Goal: Task Accomplishment & Management: Use online tool/utility

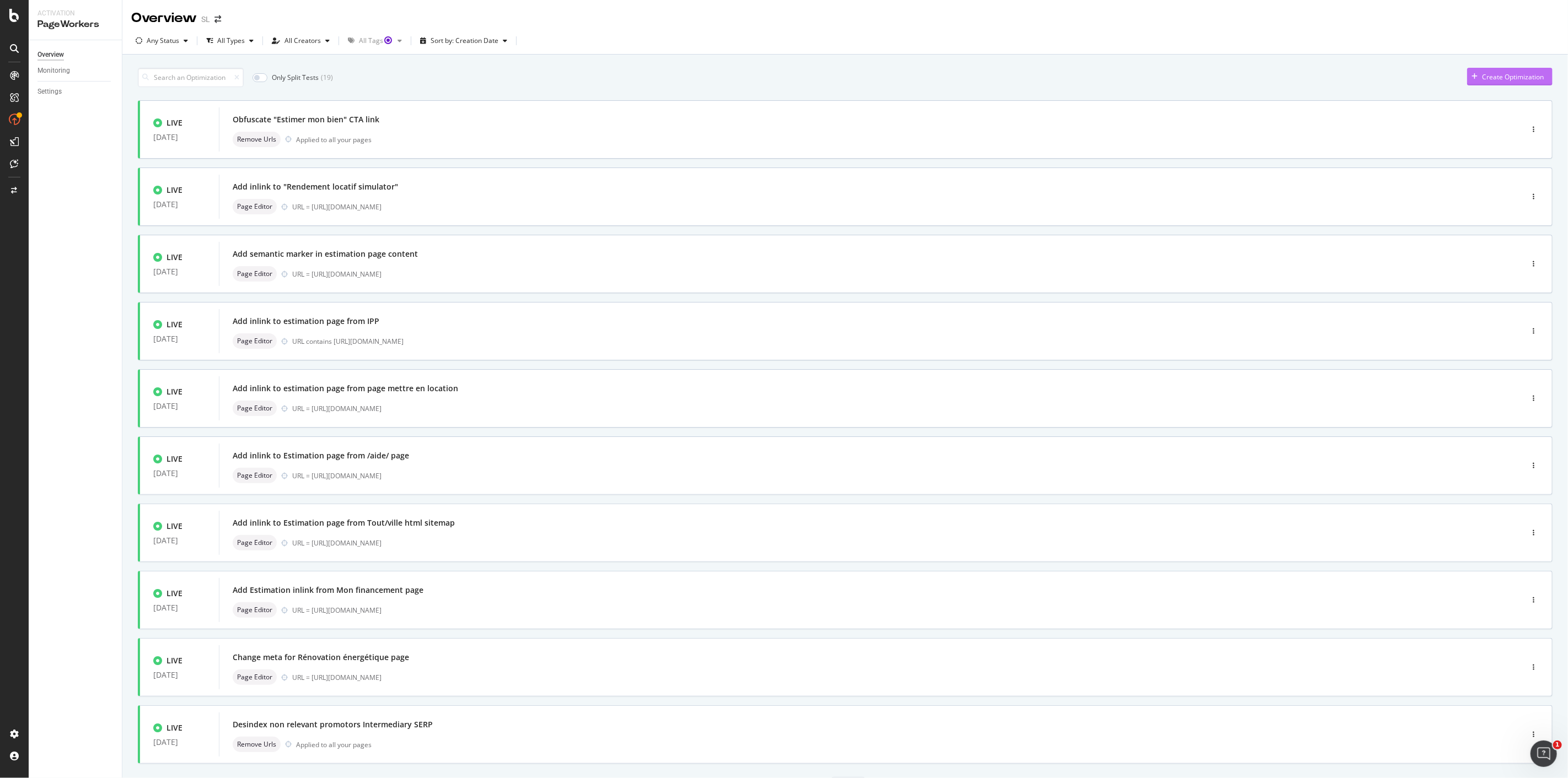
click at [1488, 73] on div "Create Optimization" at bounding box center [1513, 77] width 62 height 9
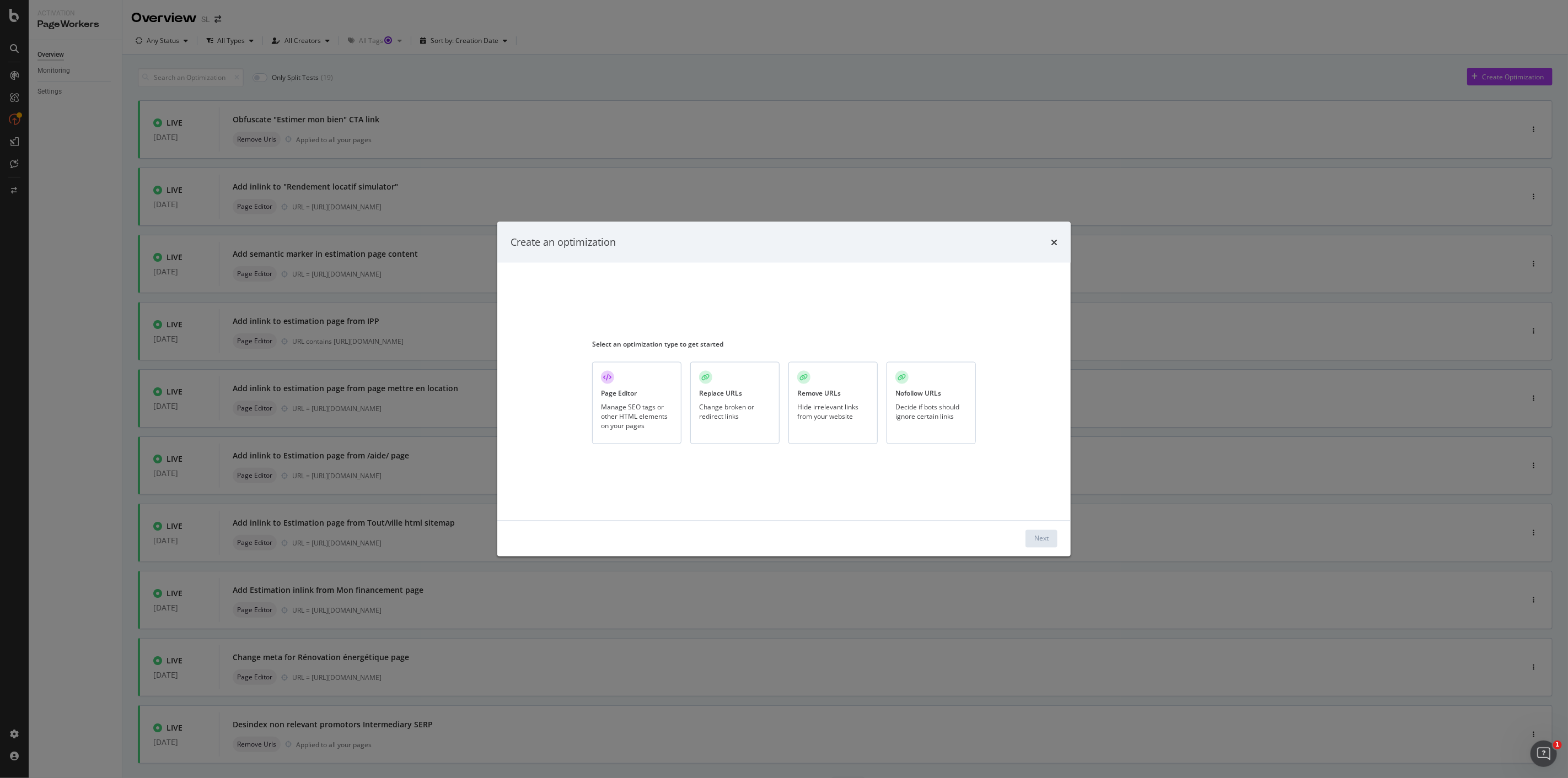
click at [647, 412] on div "Manage SEO tags or other HTML elements on your pages" at bounding box center [637, 416] width 72 height 28
click at [1050, 536] on button "Next" at bounding box center [1042, 539] width 32 height 18
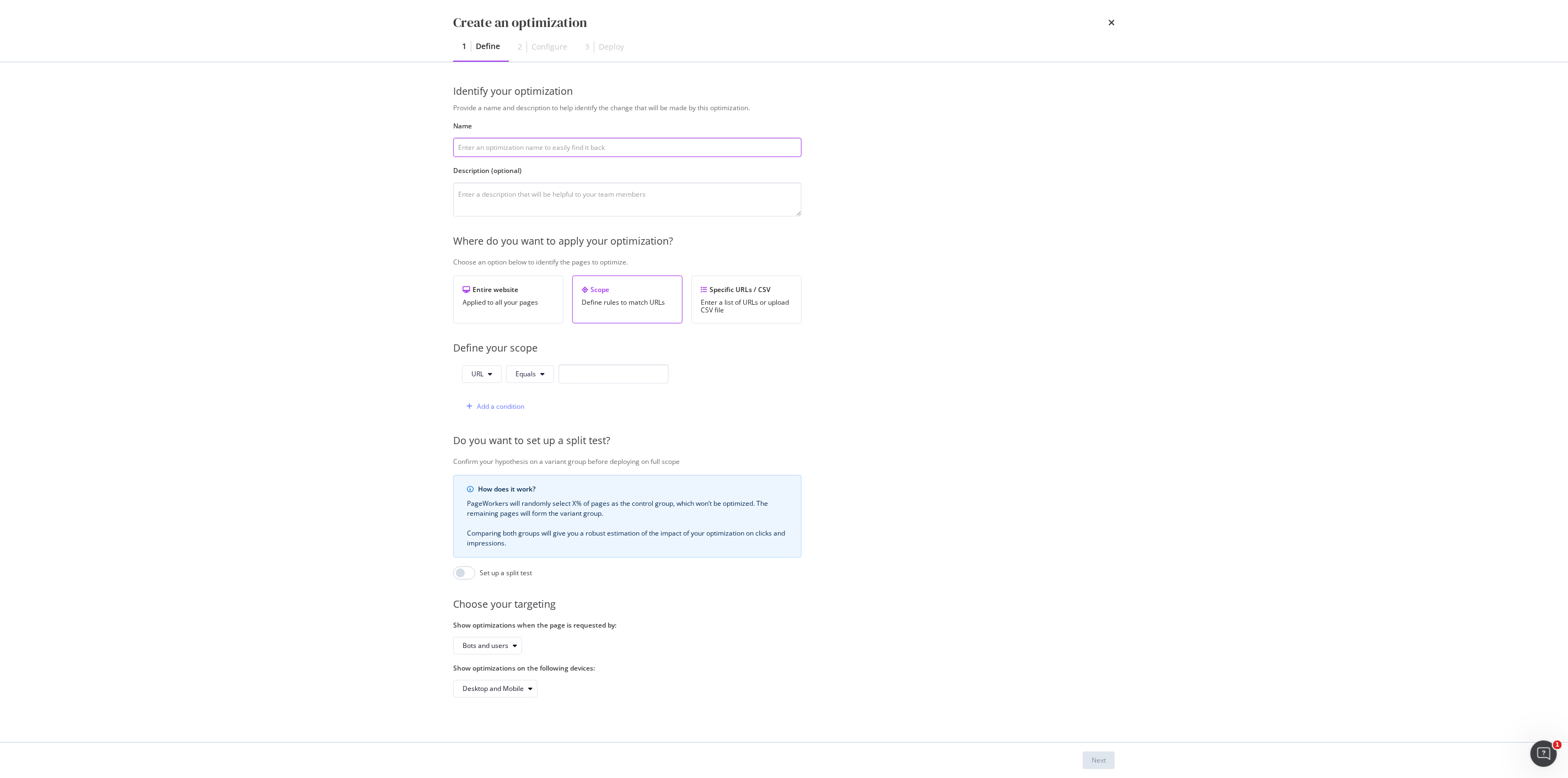
click at [760, 151] on input "modal" at bounding box center [627, 147] width 349 height 19
type input "Change description of Melkeys Immobilier client"
drag, startPoint x: 520, startPoint y: 372, endPoint x: 531, endPoint y: 382, distance: 14.9
click at [520, 372] on span "Equals" at bounding box center [526, 374] width 21 height 9
click at [547, 398] on span "Equals" at bounding box center [548, 396] width 65 height 10
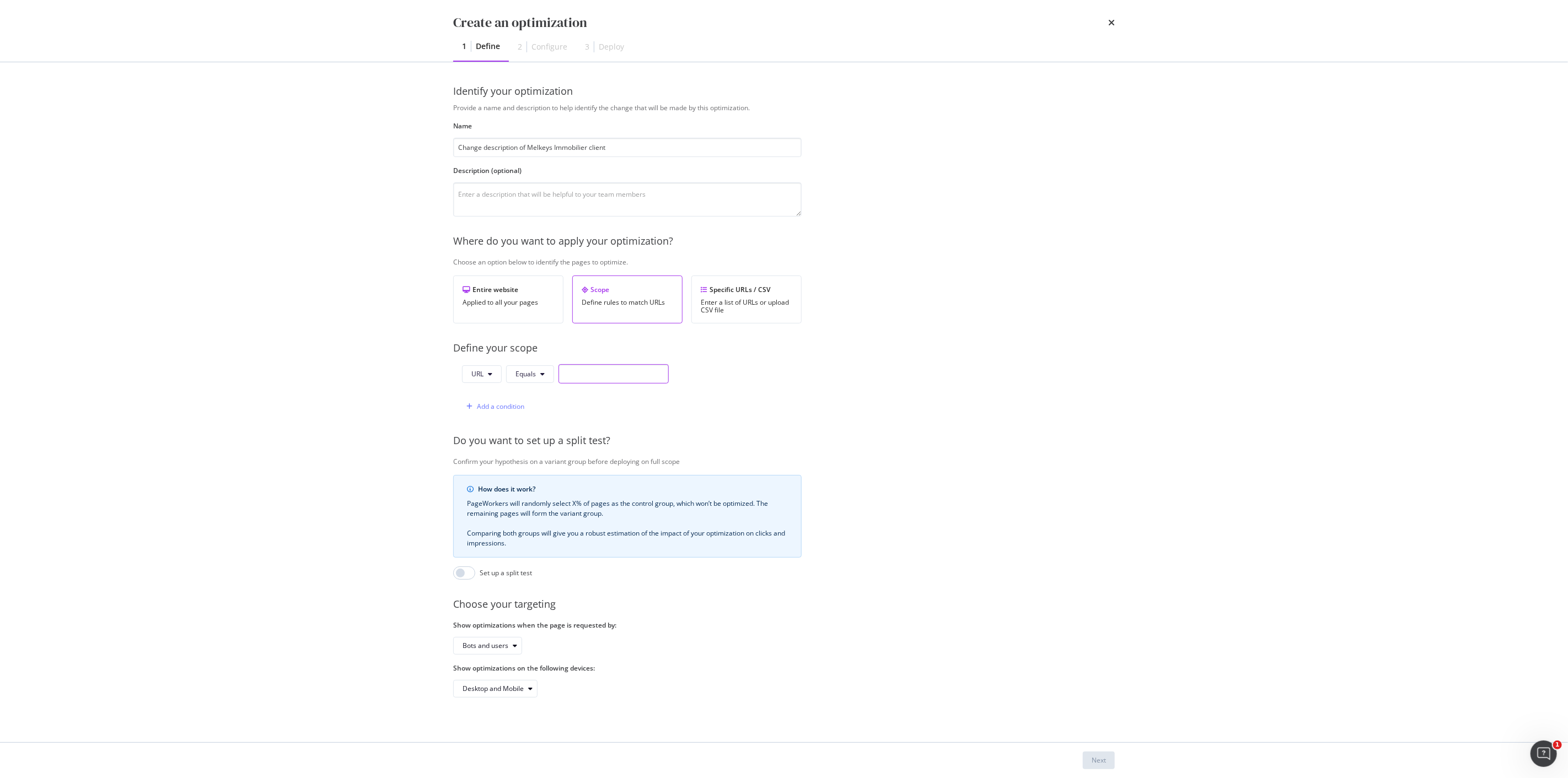
click at [591, 369] on input "modal" at bounding box center [614, 374] width 110 height 19
paste input "[URL][DOMAIN_NAME]"
type input "[URL][DOMAIN_NAME]"
click at [1098, 753] on div "Next" at bounding box center [1099, 760] width 15 height 17
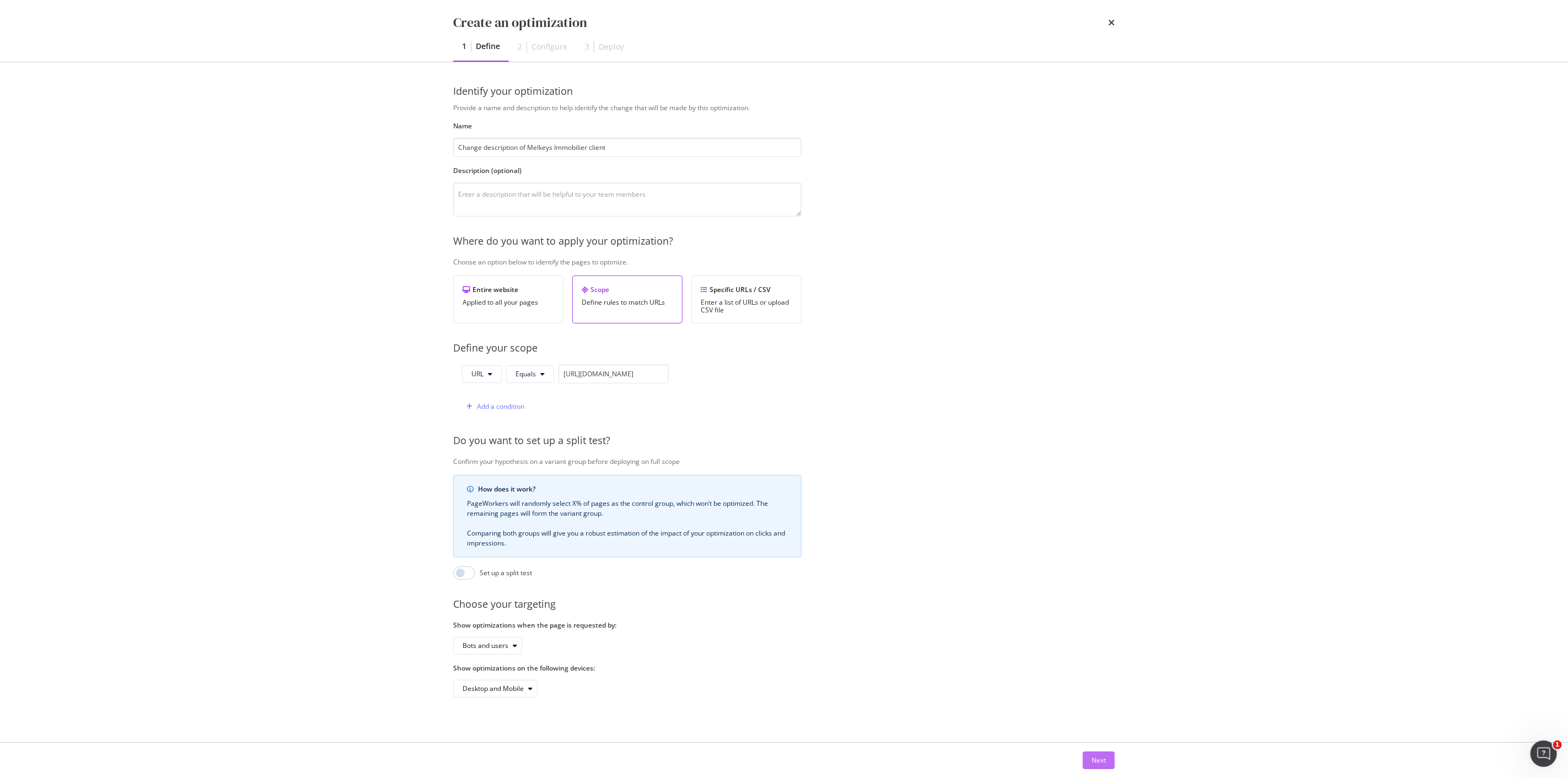
scroll to position [0, 0]
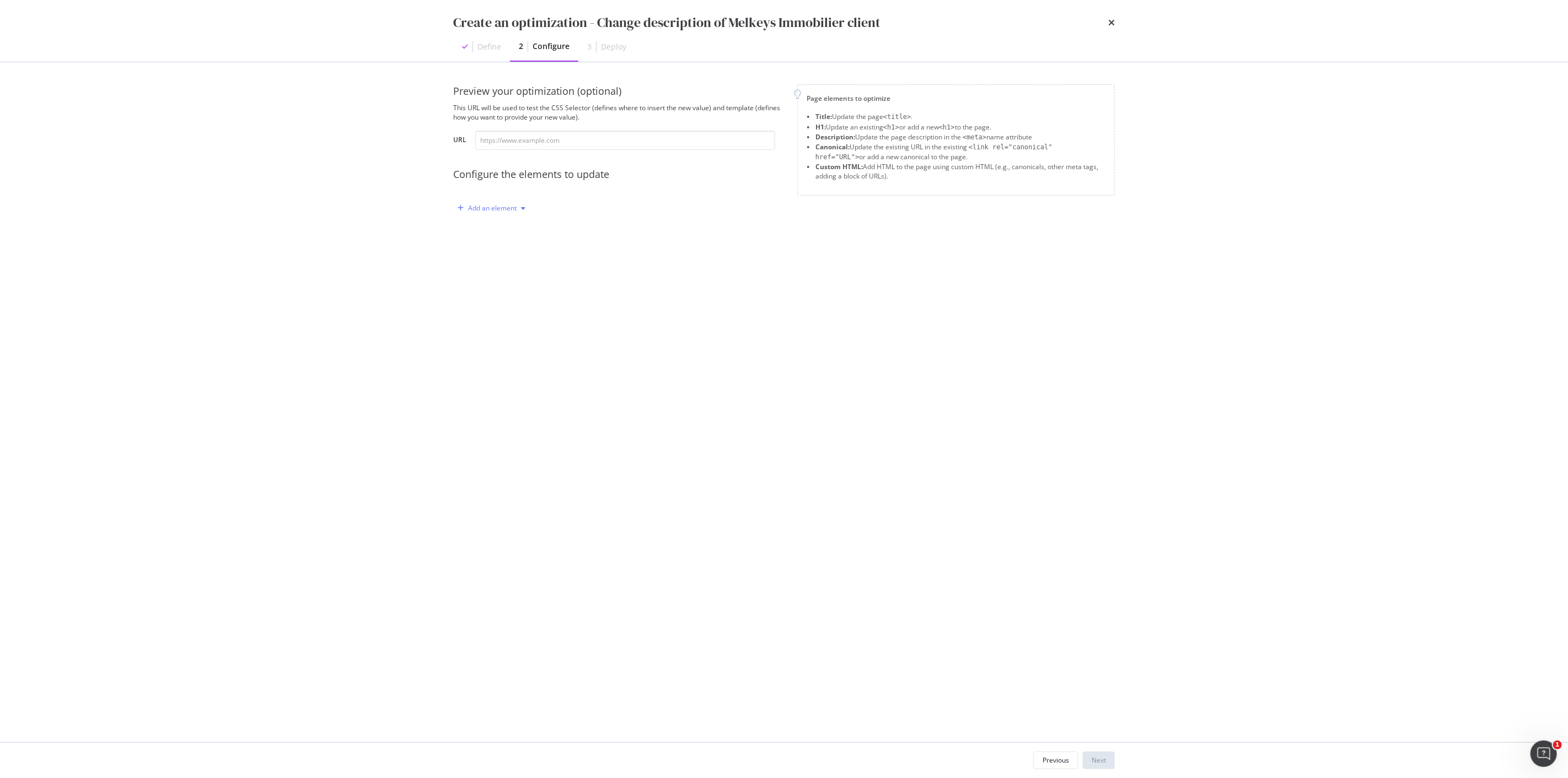
click at [506, 205] on div "Add an element" at bounding box center [492, 208] width 49 height 7
click at [505, 307] on div "Custom HTML" at bounding box center [504, 303] width 43 height 9
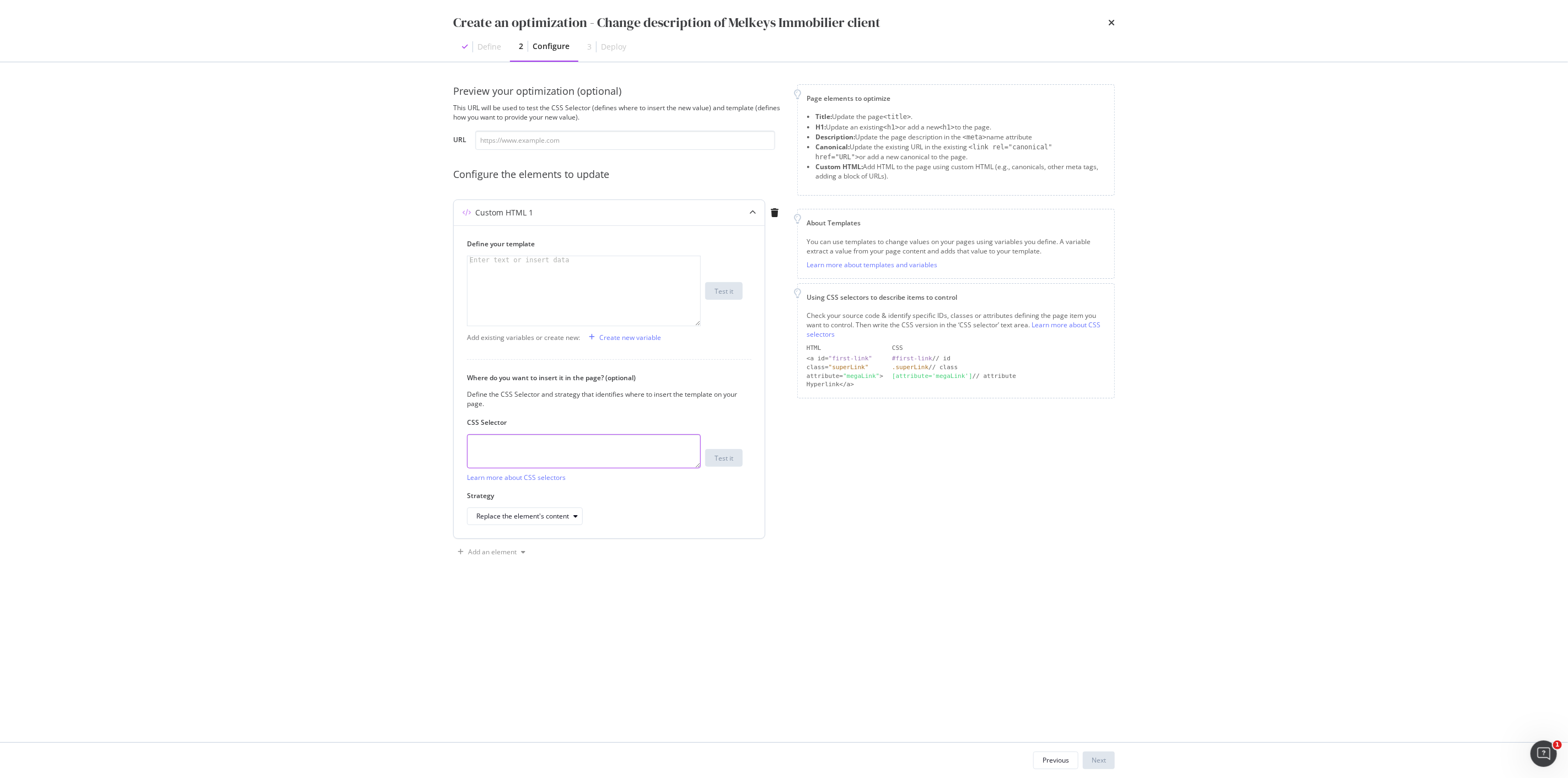
click at [569, 451] on textarea "modal" at bounding box center [583, 451] width 234 height 34
paste textarea "#__next > div.styles__Container-IDW__sc-1dnbnb8-0.gtAGak > div.styles__LeftCont…"
type textarea "#__next > div.styles__Container-IDW__sc-1dnbnb8-0.gtAGak > div.styles__LeftCont…"
click at [569, 296] on div "modal" at bounding box center [584, 299] width 233 height 85
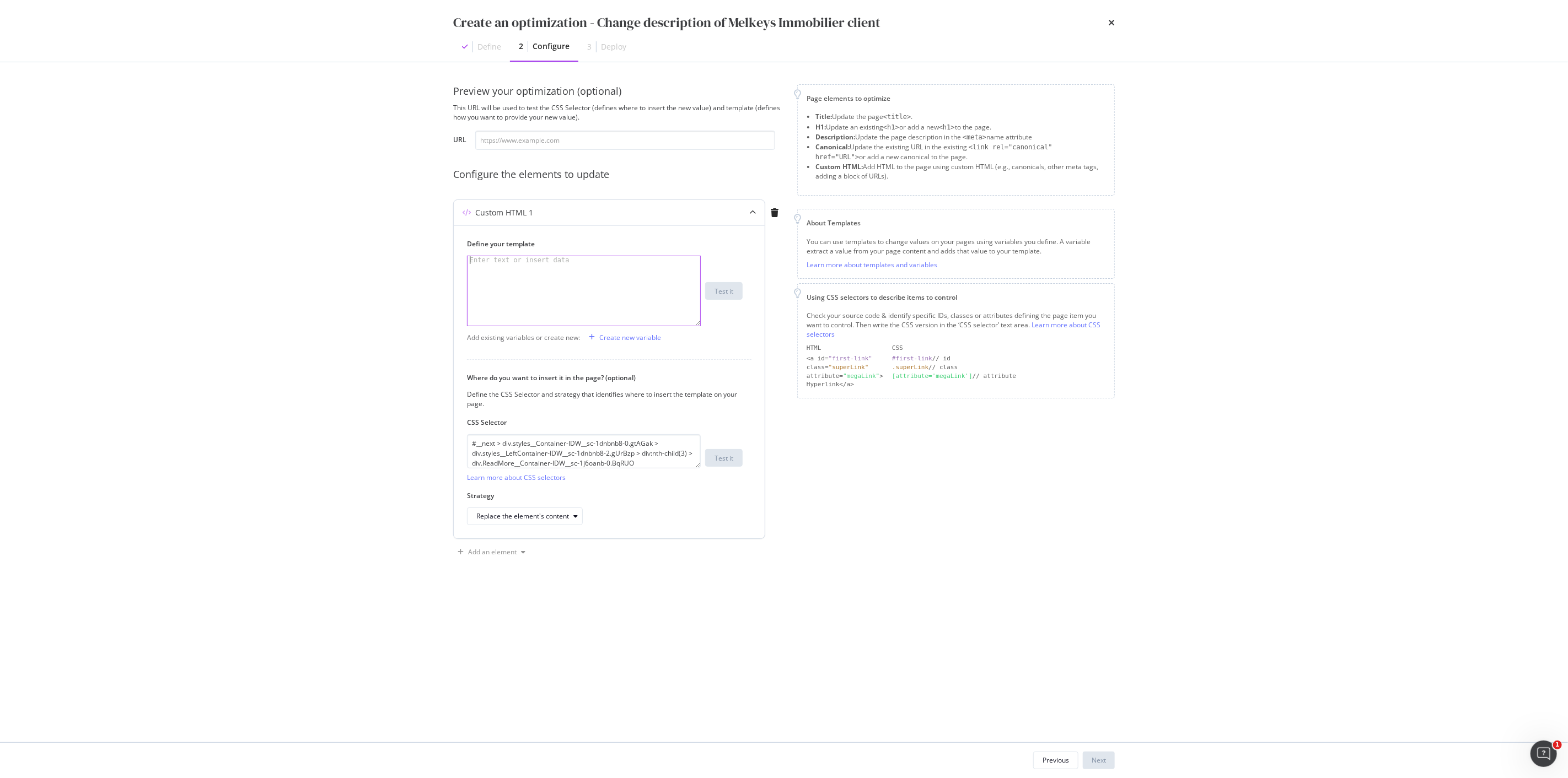
paste textarea "Que vous souhaitiez vendre un bien, obtenir une estimation, acheter ou investir…"
click at [470, 263] on div "Implantée à [GEOGRAPHIC_DATA] et dans l’ouest [GEOGRAPHIC_DATA], Melkeys Immobi…" at bounding box center [579, 333] width 224 height 154
click at [545, 317] on div "Agence indépendante de proximité, nous exerçons notre métier avec rigueur et pa…" at bounding box center [579, 310] width 224 height 108
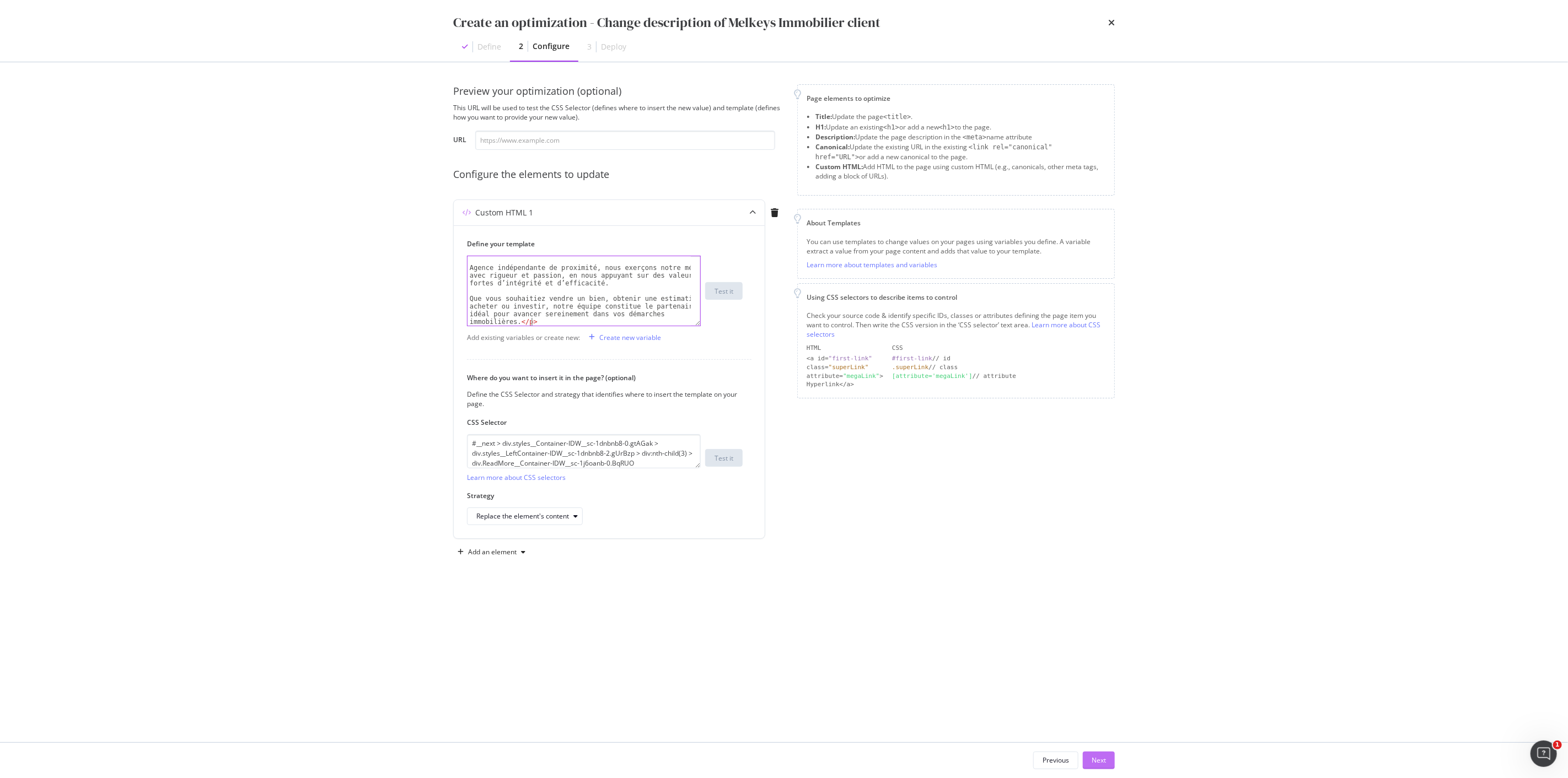
type textarea "Que vous souhaitiez vendre un bien, obtenir une estimation, acheter ou investir…"
click at [1103, 759] on div "Next" at bounding box center [1099, 760] width 15 height 9
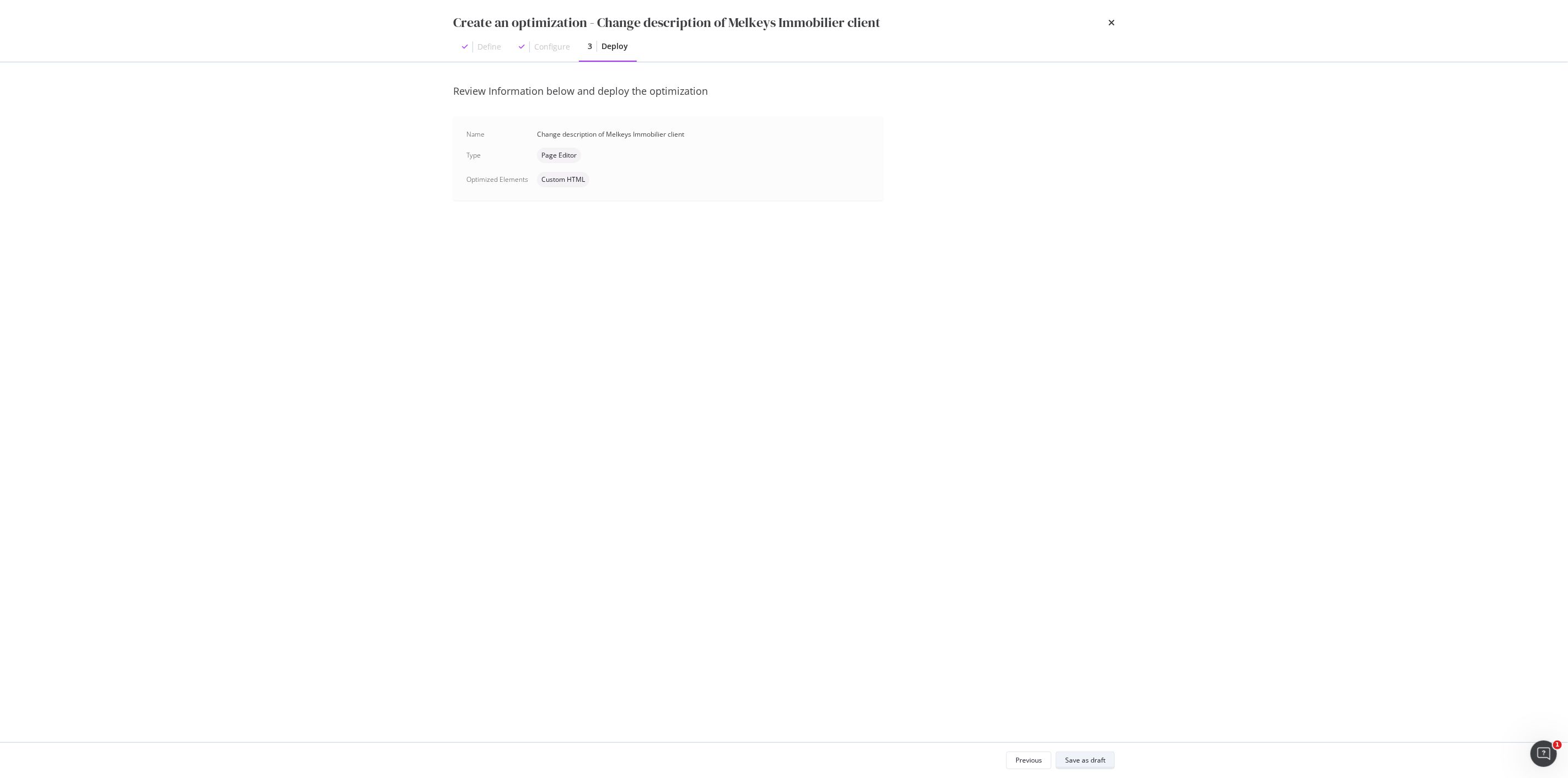
click at [1100, 757] on div "Save as draft" at bounding box center [1085, 760] width 41 height 9
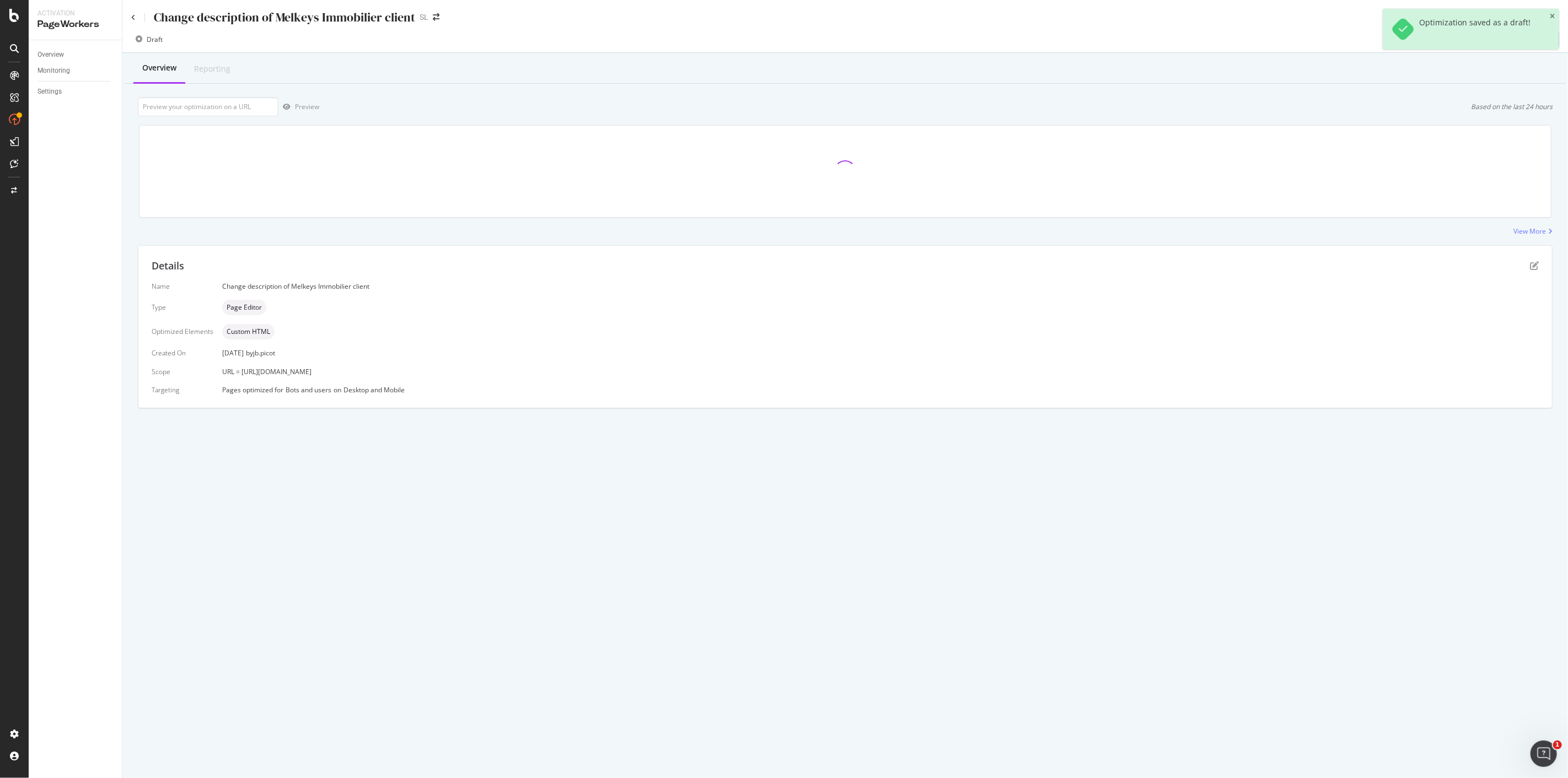
click at [1556, 13] on div "Optimization saved as a draft!" at bounding box center [1471, 29] width 176 height 41
click at [1551, 15] on icon "close toast" at bounding box center [1552, 17] width 5 height 7
click at [1511, 40] on div "Deploy to production" at bounding box center [1519, 39] width 64 height 9
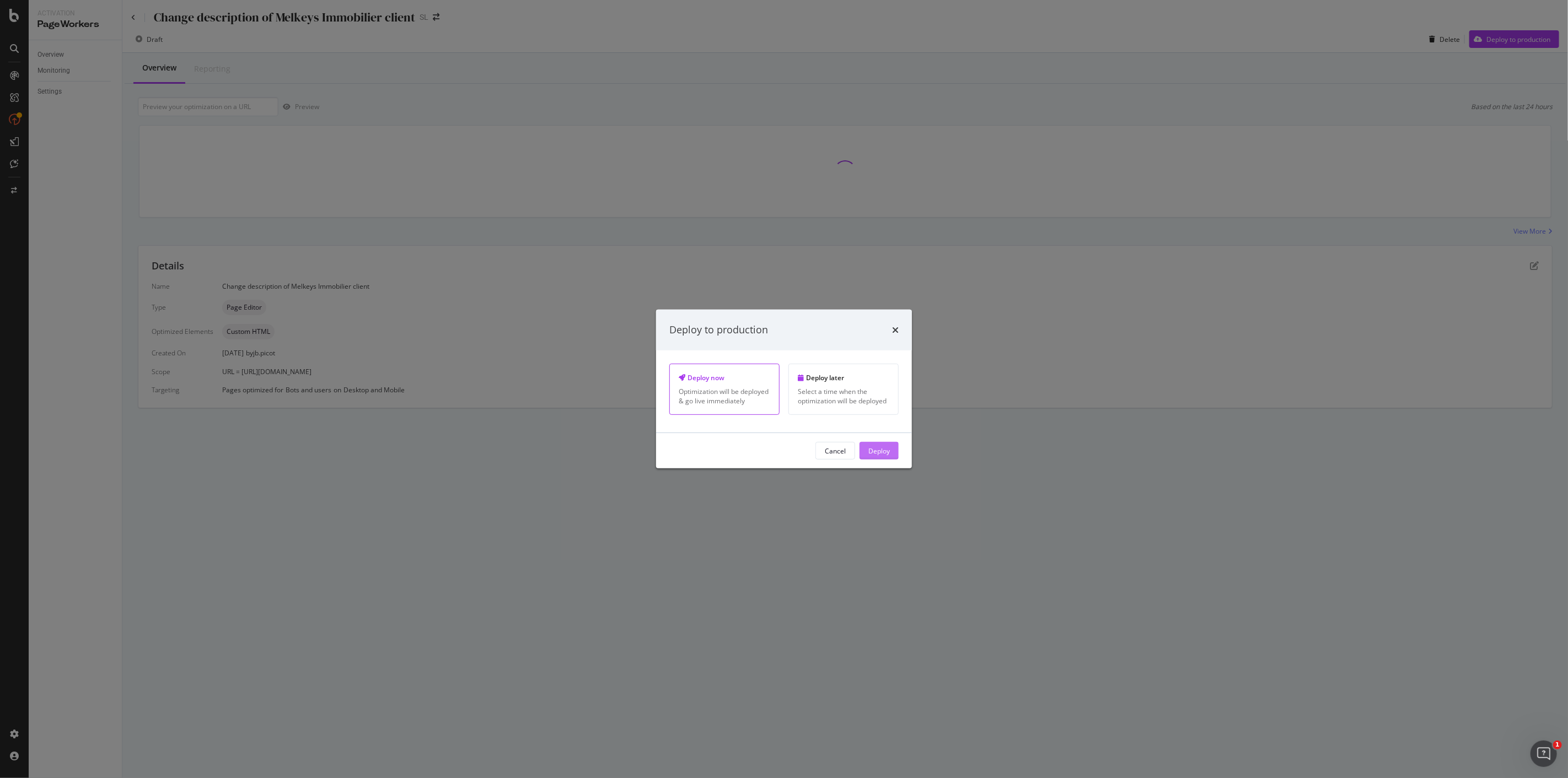
click at [879, 448] on div "Deploy" at bounding box center [879, 451] width 21 height 9
